Goal: Task Accomplishment & Management: Complete application form

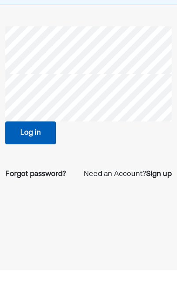
click at [52, 153] on button "Log in" at bounding box center [30, 164] width 51 height 23
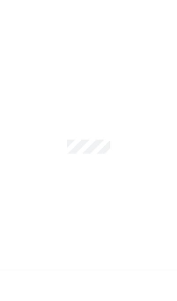
scroll to position [31, 0]
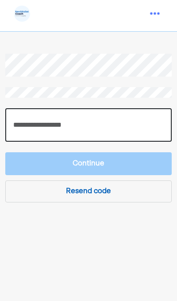
click at [135, 108] on input "number" at bounding box center [88, 124] width 167 height 33
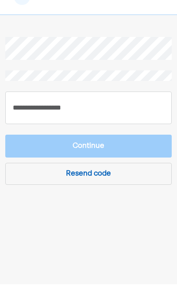
scroll to position [47, 0]
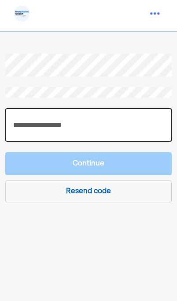
click at [126, 108] on input "number" at bounding box center [88, 124] width 167 height 33
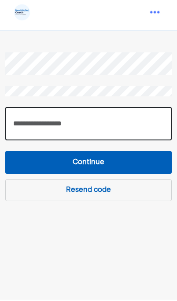
type input "******"
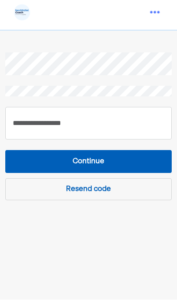
click at [119, 152] on button "Continue" at bounding box center [88, 163] width 167 height 23
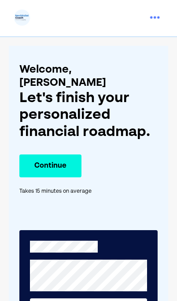
click at [74, 155] on button "Continue" at bounding box center [50, 166] width 62 height 23
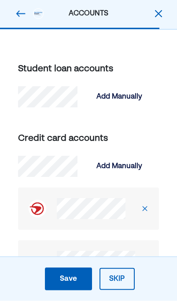
scroll to position [474, 0]
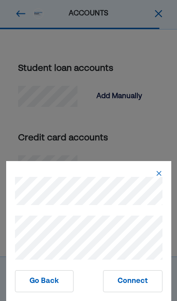
click at [138, 293] on button "Connect" at bounding box center [132, 282] width 59 height 22
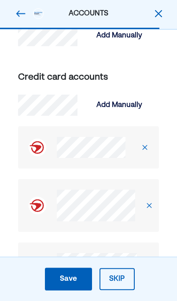
scroll to position [531, 0]
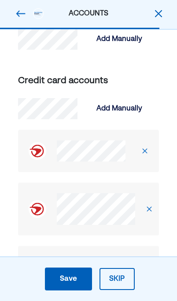
click at [131, 105] on div "Add Manually" at bounding box center [120, 109] width 46 height 11
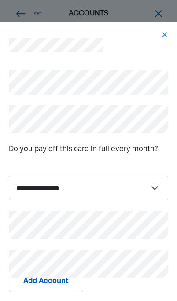
scroll to position [30, 0]
click at [163, 31] on img at bounding box center [164, 34] width 7 height 7
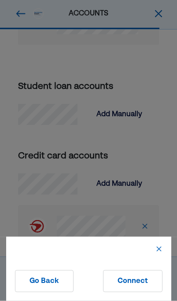
scroll to position [456, 0]
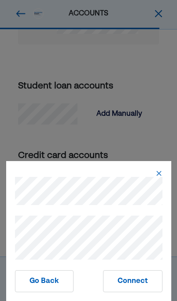
click at [138, 293] on button "Connect" at bounding box center [132, 282] width 59 height 22
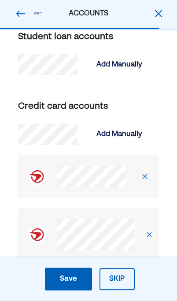
scroll to position [520, 0]
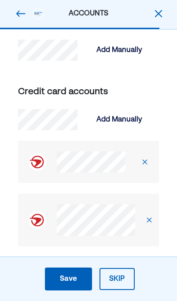
click at [136, 123] on div "Add Manually" at bounding box center [120, 120] width 46 height 11
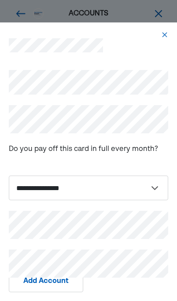
scroll to position [602, 0]
click at [86, 142] on div "Do you pay off this card in full every month?" at bounding box center [89, 150] width 160 height 32
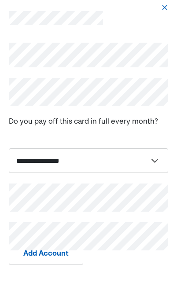
click at [134, 176] on select "**********" at bounding box center [89, 188] width 160 height 25
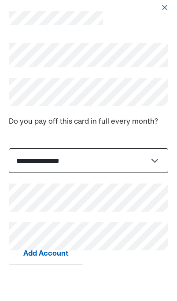
scroll to position [695, 0]
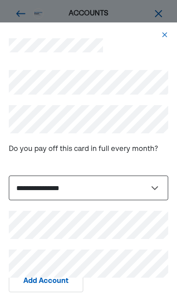
select select "*****"
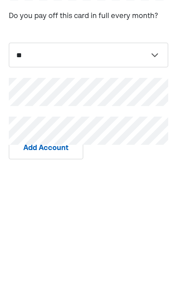
scroll to position [990, 0]
click at [153, 271] on div "Add Account" at bounding box center [89, 282] width 160 height 22
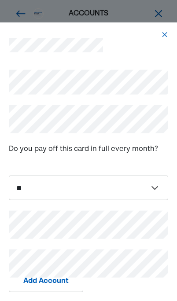
scroll to position [1151, 0]
click at [61, 293] on button "Add Account" at bounding box center [46, 282] width 74 height 22
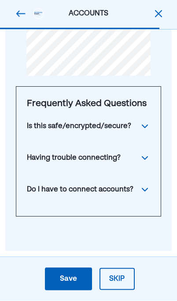
scroll to position [1443, 0]
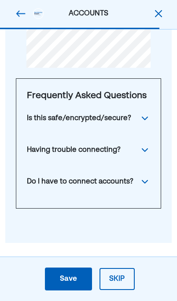
click at [76, 285] on div "Save" at bounding box center [68, 279] width 17 height 11
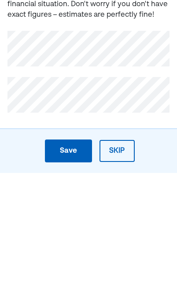
scroll to position [48, 0]
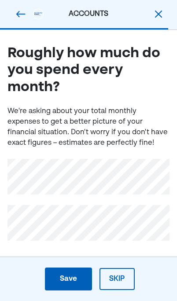
click at [77, 278] on div "Save" at bounding box center [68, 279] width 17 height 11
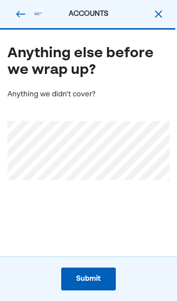
scroll to position [0, 0]
click at [104, 278] on button "Submit Submit Submit" at bounding box center [88, 279] width 55 height 23
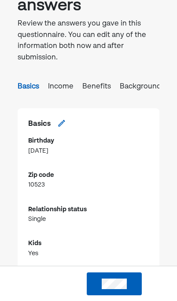
scroll to position [110, 0]
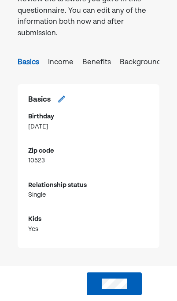
click at [126, 275] on button at bounding box center [114, 284] width 55 height 23
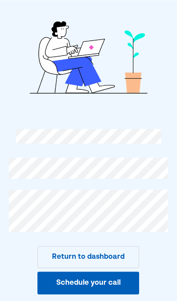
scroll to position [48, 0]
click at [125, 246] on button "Return to dashboard" at bounding box center [88, 257] width 102 height 22
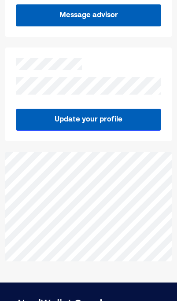
scroll to position [847, 0]
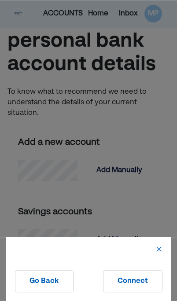
scroll to position [74, 0]
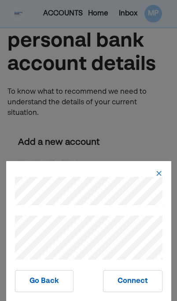
click at [144, 277] on button "Connect" at bounding box center [132, 282] width 59 height 22
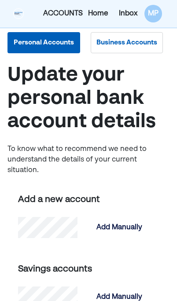
scroll to position [0, 0]
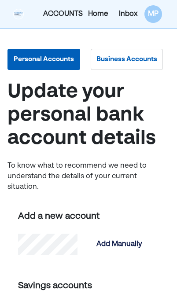
click at [64, 11] on div "ACCOUNTS" at bounding box center [63, 14] width 40 height 11
click at [159, 13] on div "MP" at bounding box center [154, 14] width 18 height 18
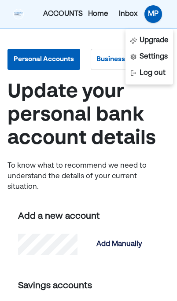
click at [99, 10] on div "Home" at bounding box center [98, 14] width 20 height 11
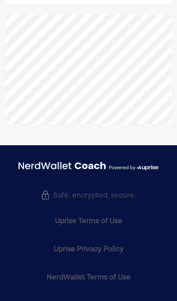
scroll to position [997, 0]
